Goal: Transaction & Acquisition: Purchase product/service

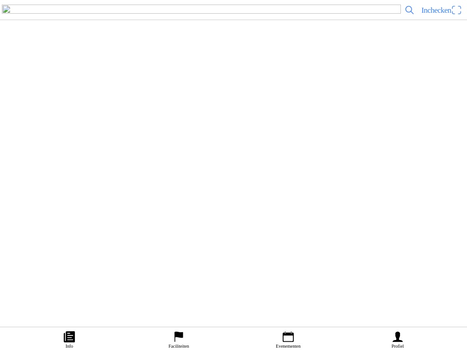
click at [257, 212] on button "Informatie" at bounding box center [233, 206] width 466 height 11
click at [235, 212] on ion-label "Informatie" at bounding box center [233, 207] width 25 height 10
click at [43, 199] on span "Ticket kopen" at bounding box center [24, 192] width 37 height 12
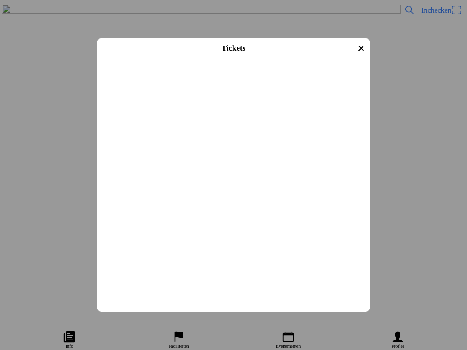
scroll to position [259, 0]
click at [356, 211] on button "button" at bounding box center [237, 199] width 266 height 24
click at [239, 176] on ion-label "Afrekenen" at bounding box center [233, 172] width 29 height 7
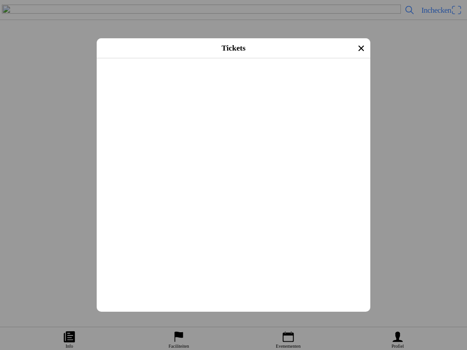
click at [180, 164] on div "Transpondernummer" at bounding box center [235, 149] width 263 height 31
click at [124, 164] on div "Transpondernummer" at bounding box center [235, 149] width 263 height 31
click at [147, 136] on input "text" at bounding box center [235, 128] width 263 height 16
type input "9116927"
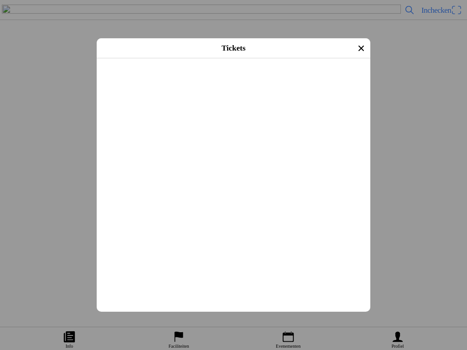
click at [171, 167] on input "text" at bounding box center [235, 159] width 263 height 16
type input "40530"
click at [236, 161] on ion-label "Afrekenen" at bounding box center [233, 157] width 29 height 7
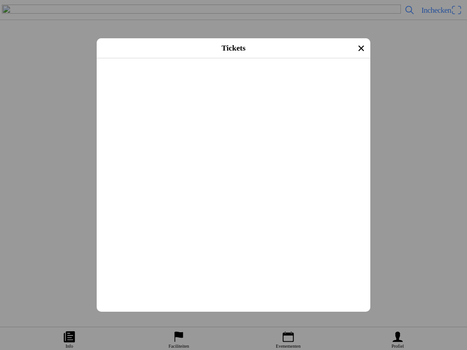
click at [148, 135] on button "button" at bounding box center [237, 120] width 266 height 31
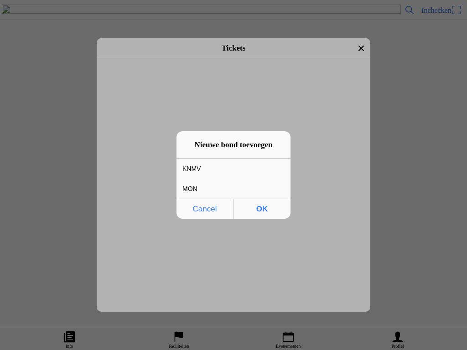
click at [194, 186] on div "MON" at bounding box center [226, 188] width 100 height 19
click at [264, 208] on span "OK" at bounding box center [262, 209] width 52 height 19
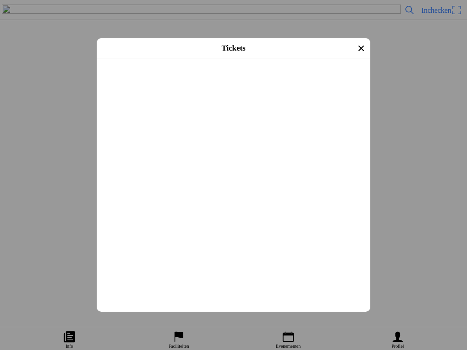
scroll to position [832, 0]
click at [238, 161] on ion-label "Afrekenen" at bounding box center [233, 157] width 29 height 7
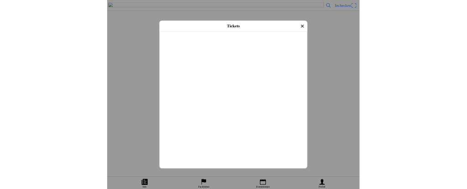
scroll to position [815, 0]
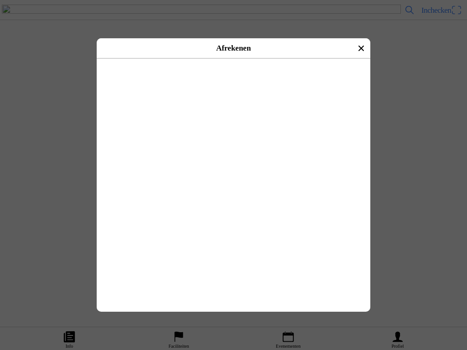
click at [145, 88] on button "button" at bounding box center [253, 89] width 233 height 27
click at [247, 75] on ion-label "Betalen met iDeal" at bounding box center [233, 71] width 49 height 7
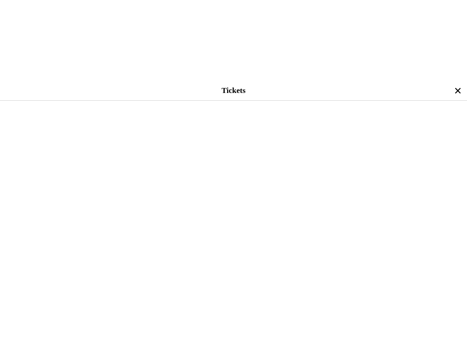
scroll to position [747, 0]
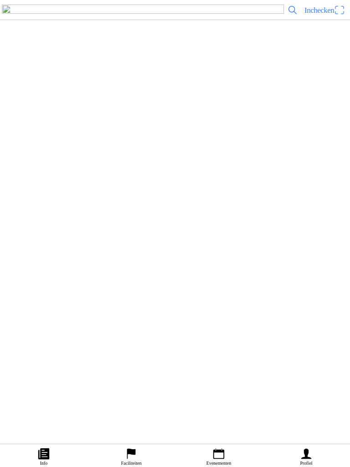
click at [51, 350] on link "Info" at bounding box center [44, 455] width 88 height 23
click at [222, 350] on icon "calendar" at bounding box center [219, 454] width 14 height 14
